Goal: Information Seeking & Learning: Find specific page/section

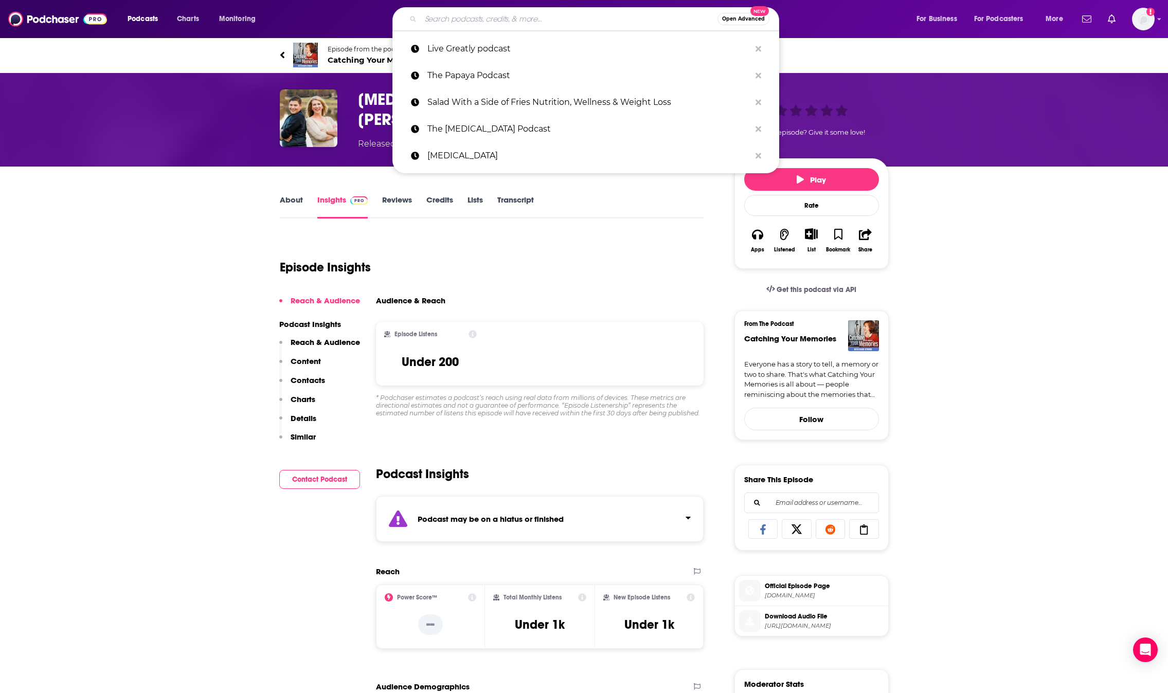
click at [460, 14] on input "Search podcasts, credits, & more..." at bounding box center [569, 19] width 297 height 16
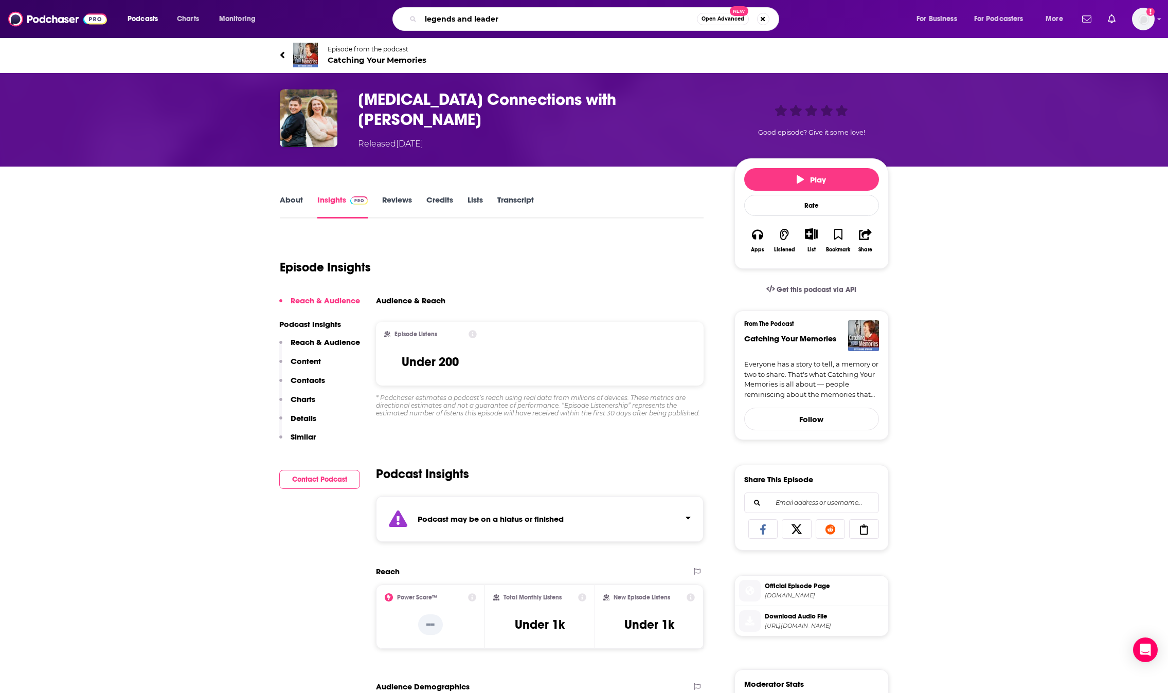
type input "legends and leaders"
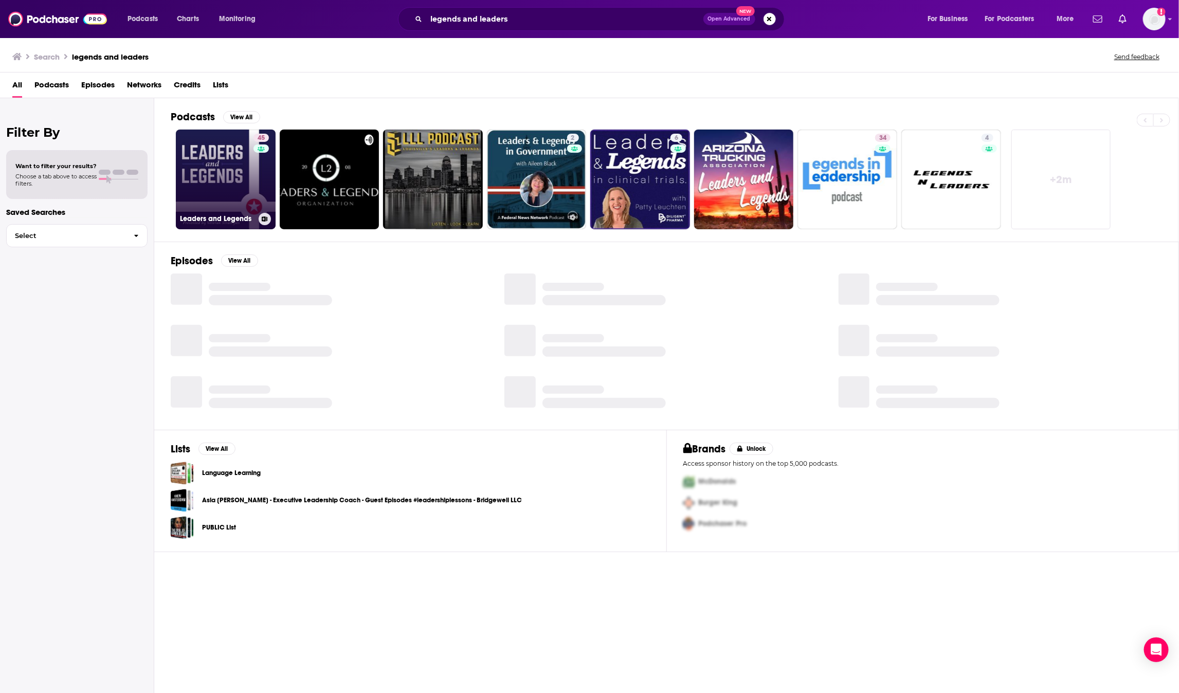
click at [209, 185] on link "45 Leaders and Legends" at bounding box center [226, 180] width 100 height 100
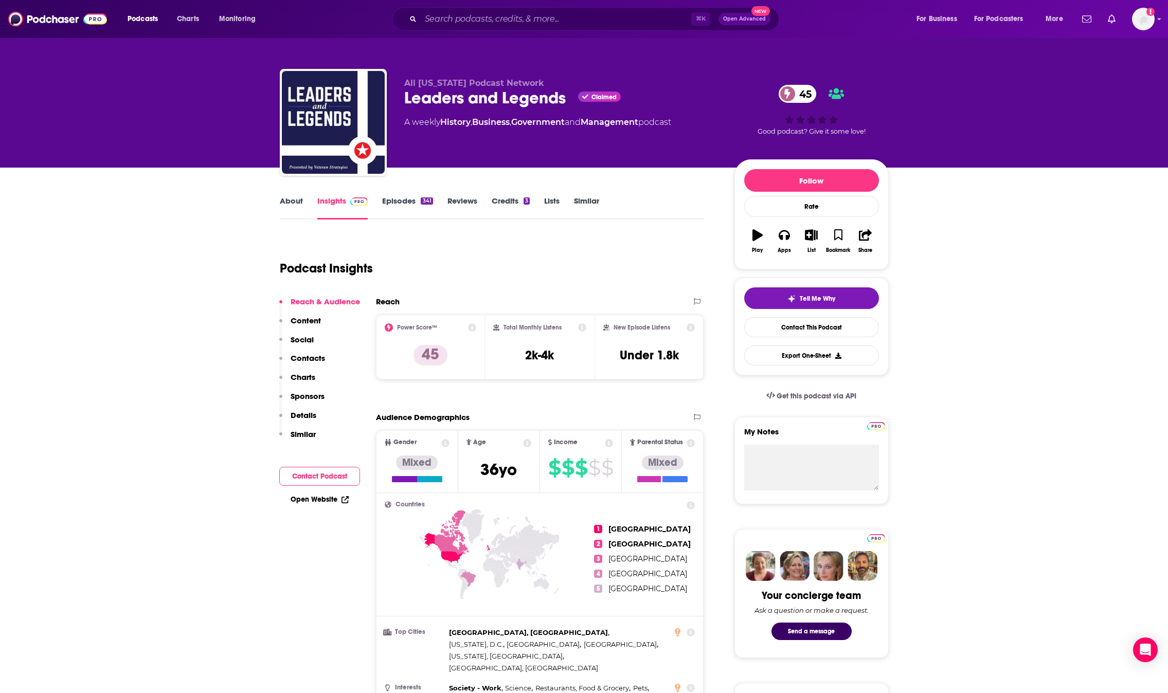
click at [296, 199] on link "About" at bounding box center [291, 208] width 23 height 24
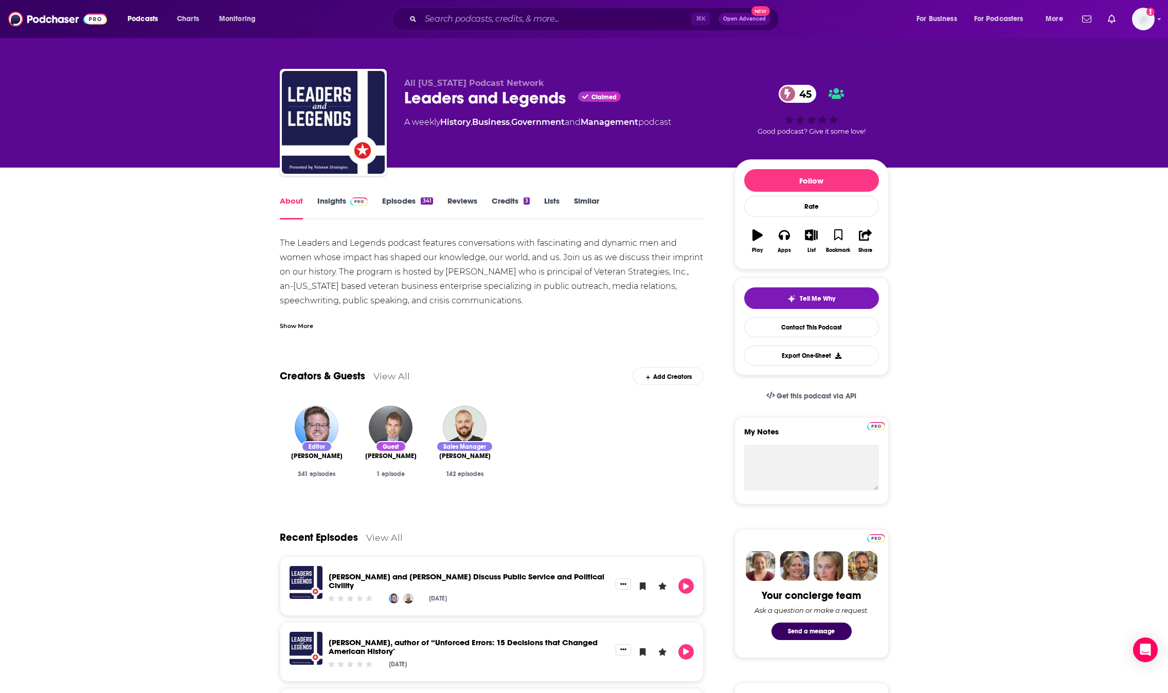
click at [529, 291] on div "The Leaders and Legends podcast features conversations with fascinating and dyn…" at bounding box center [492, 286] width 424 height 101
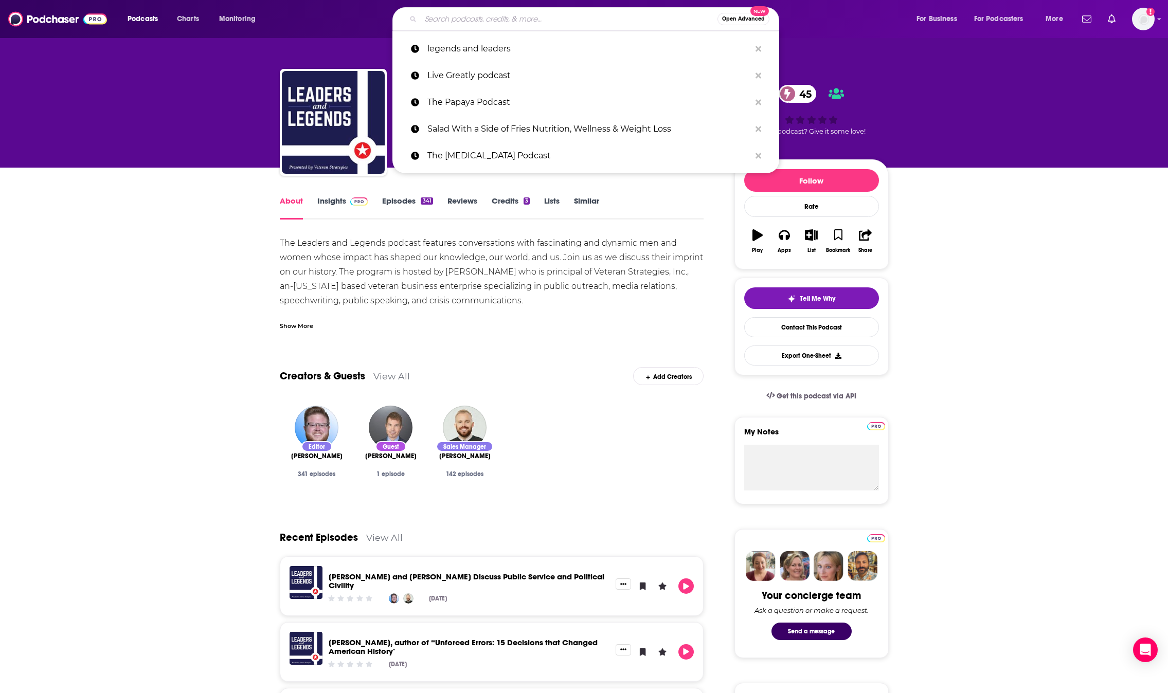
click at [449, 26] on input "Search podcasts, credits, & more..." at bounding box center [569, 19] width 297 height 16
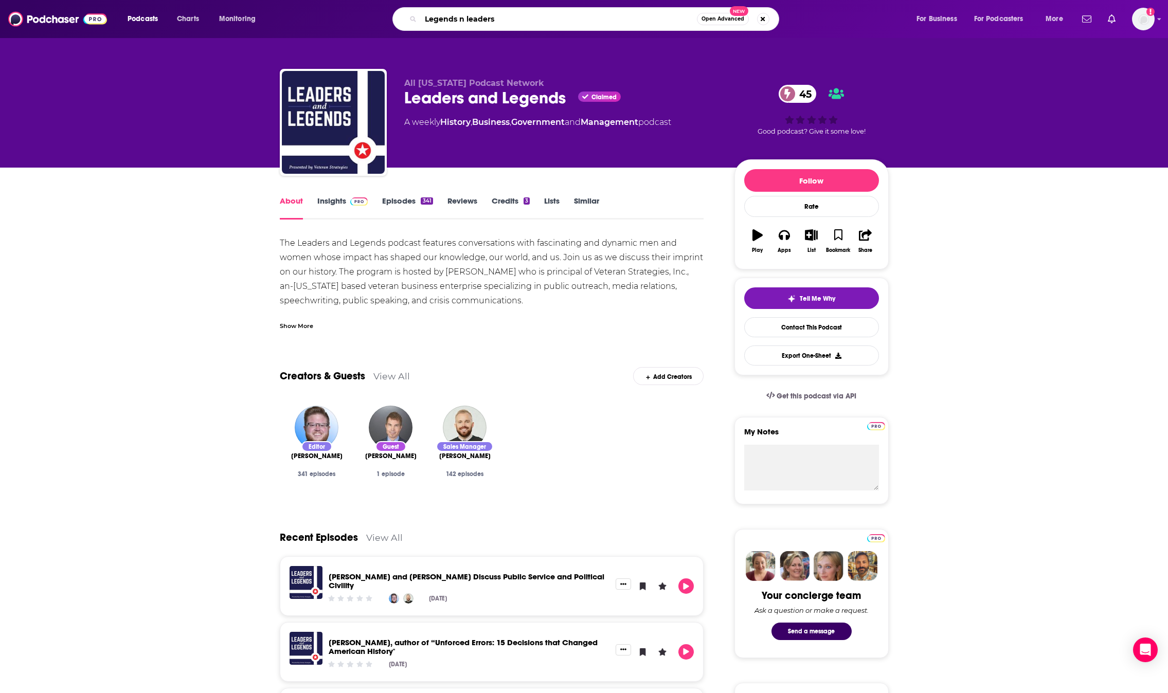
type input "Legends n leaders b"
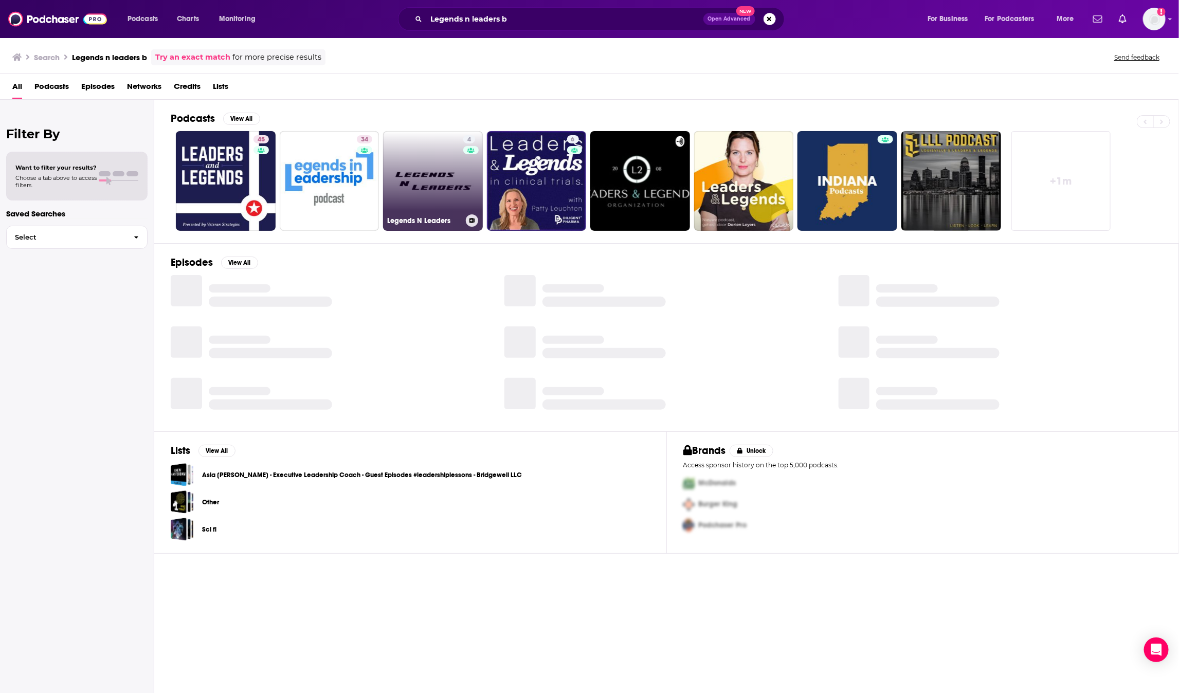
click at [445, 149] on link "4 Legends N Leaders" at bounding box center [433, 181] width 100 height 100
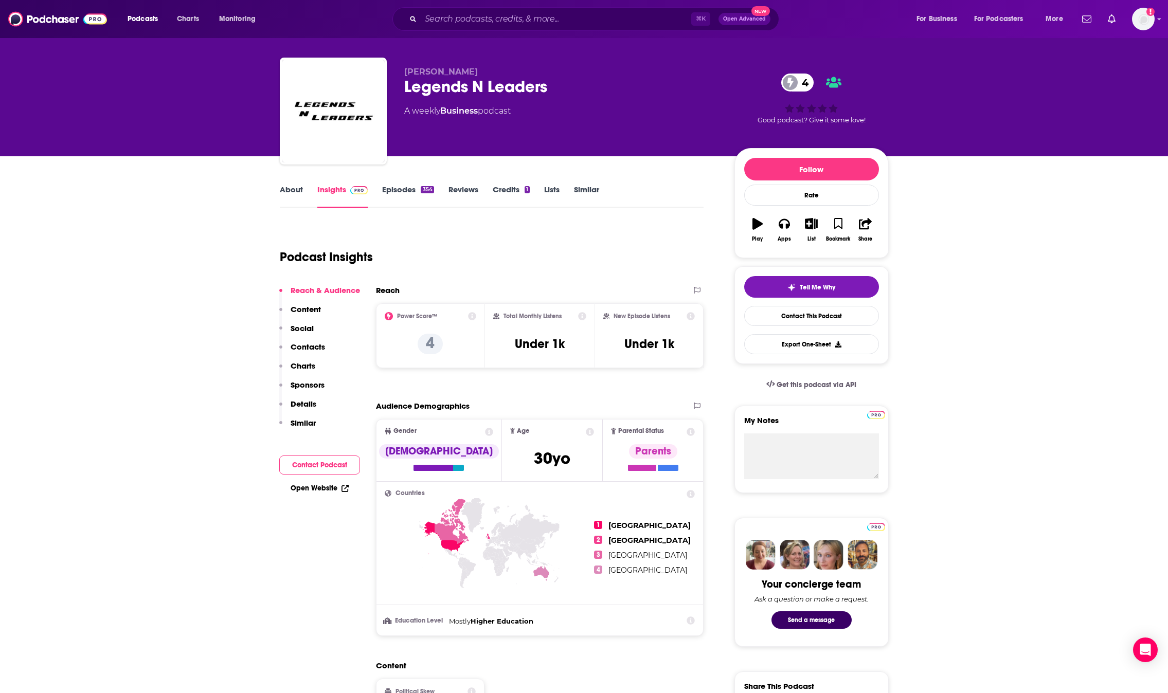
scroll to position [14, 0]
